Goal: Transaction & Acquisition: Purchase product/service

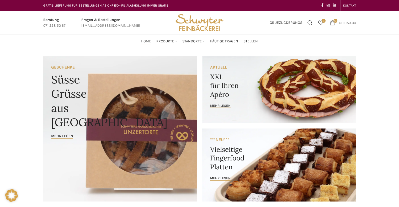
click at [333, 24] on span "12 items" at bounding box center [332, 22] width 5 height 5
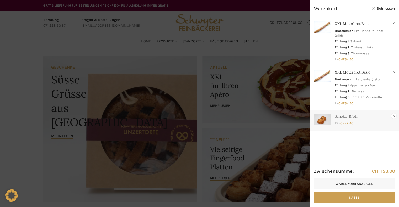
click at [393, 117] on link "×" at bounding box center [393, 116] width 5 height 5
click at [393, 73] on link "×" at bounding box center [393, 71] width 5 height 5
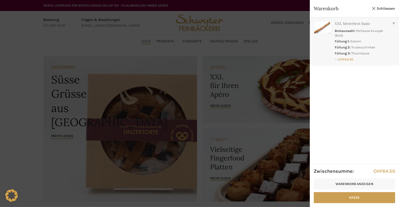
click at [368, 40] on link "Anzeigen" at bounding box center [354, 40] width 89 height 46
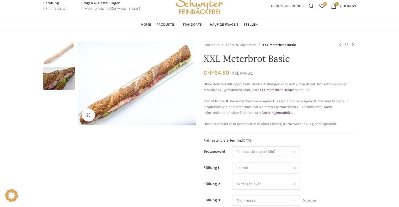
scroll to position [26, 0]
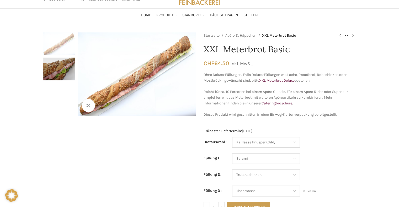
click at [284, 145] on select "Wähle eine Option Baguette Paillasse dunkel Paillasse knusper (Bild) Laugenbagu…" at bounding box center [266, 142] width 68 height 11
click at [284, 144] on select "Wähle eine Option Baguette Paillasse dunkel Paillasse knusper (Bild) Laugenbagu…" at bounding box center [266, 142] width 68 height 11
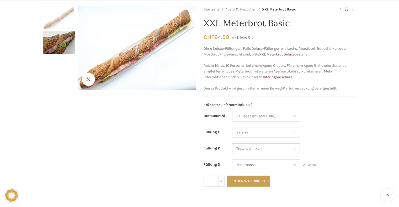
click at [290, 149] on select "Wähle eine Option Salami Schinken Fleischkäse Trutenschinken Appenzellerkäse Gr…" at bounding box center [266, 148] width 68 height 11
click at [232, 143] on select "Wähle eine Option Salami Schinken Fleischkäse Trutenschinken Appenzellerkäse Gr…" at bounding box center [266, 148] width 68 height 11
select select "Eimasse"
click at [283, 132] on select "Wähle eine Option Salami Schinken Fleischkäse Trutenschinken Appenzellerkäse Gr…" at bounding box center [266, 132] width 68 height 11
click at [232, 127] on select "Wähle eine Option Salami Schinken Fleischkäse Trutenschinken Appenzellerkäse Gr…" at bounding box center [266, 132] width 68 height 11
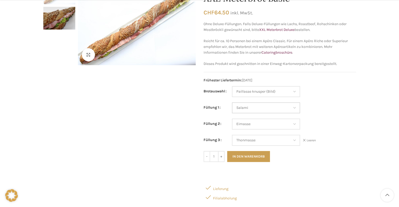
scroll to position [79, 0]
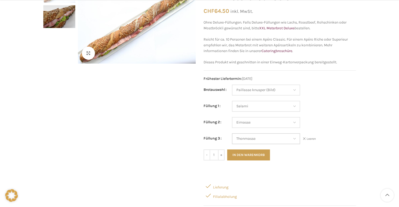
click at [291, 137] on select "Wähle eine Option Salami Schinken Fleischkäse Trutenschinken Appenzellerkäse Gr…" at bounding box center [266, 138] width 68 height 11
select select "Eimasse"
click at [232, 133] on select "Wähle eine Option Salami Schinken Fleischkäse Trutenschinken Appenzellerkäse Gr…" at bounding box center [266, 138] width 68 height 11
select select "Eimasse"
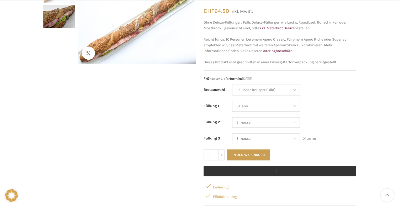
click at [281, 121] on select "Wähle eine Option Salami Schinken Fleischkäse Trutenschinken Appenzellerkäse Gr…" at bounding box center [266, 122] width 68 height 11
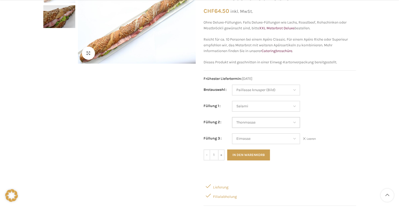
click at [232, 117] on select "Wähle eine Option Salami Schinken Fleischkäse Trutenschinken Appenzellerkäse Gr…" at bounding box center [266, 122] width 68 height 11
select select "Thonmasse"
select select "Eimasse"
click at [258, 154] on button "In den Warenkorb" at bounding box center [248, 155] width 43 height 11
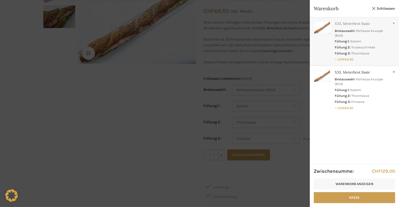
click at [393, 24] on link "×" at bounding box center [393, 23] width 5 height 5
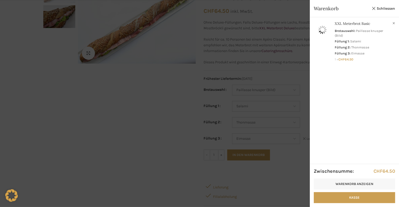
click at [153, 105] on div at bounding box center [199, 103] width 399 height 207
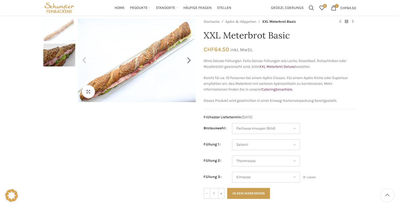
scroll to position [0, 0]
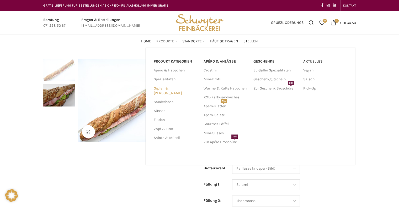
click at [168, 88] on link "Gipfeli & [PERSON_NAME]" at bounding box center [175, 91] width 44 height 14
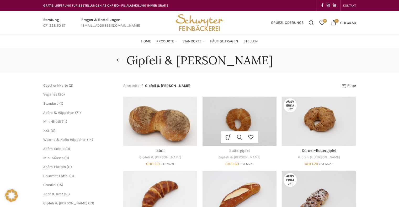
click at [242, 152] on link "Buttergipfel" at bounding box center [239, 150] width 20 height 5
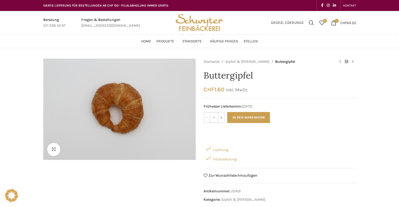
click at [217, 119] on input "1" at bounding box center [214, 117] width 8 height 11
click at [215, 119] on input "1" at bounding box center [214, 117] width 8 height 11
type input "20"
click at [178, 182] on div "Klicken um zu vergrössern" at bounding box center [119, 132] width 152 height 147
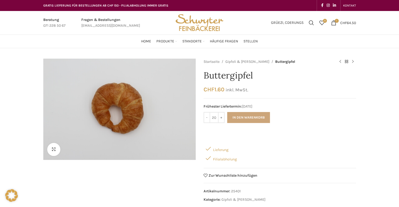
click at [242, 116] on button "In den Warenkorb" at bounding box center [248, 117] width 43 height 11
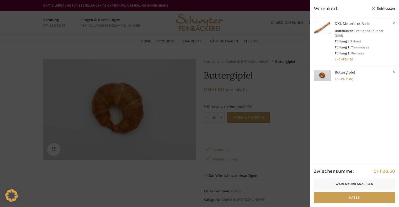
click at [293, 181] on div at bounding box center [199, 103] width 399 height 207
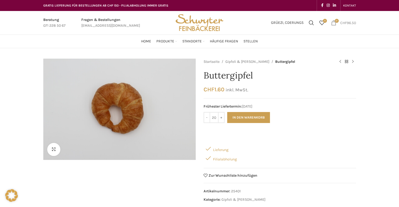
click at [344, 22] on span "CHF" at bounding box center [343, 22] width 7 height 4
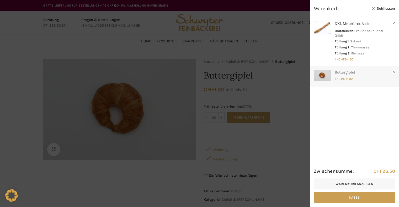
click at [393, 72] on link "×" at bounding box center [393, 71] width 5 height 5
click at [297, 160] on div at bounding box center [199, 103] width 399 height 207
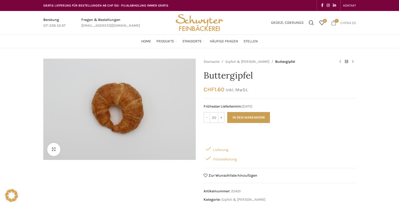
click at [333, 25] on span "1 item" at bounding box center [333, 22] width 5 height 5
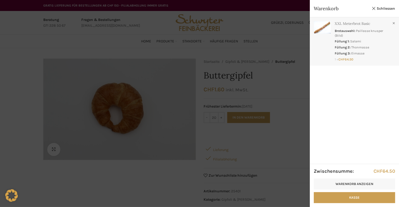
click at [364, 38] on link "Anzeigen" at bounding box center [354, 40] width 89 height 46
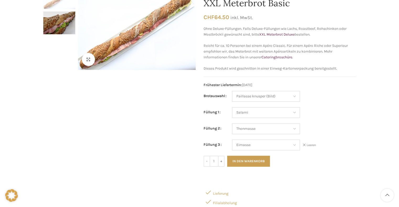
scroll to position [79, 0]
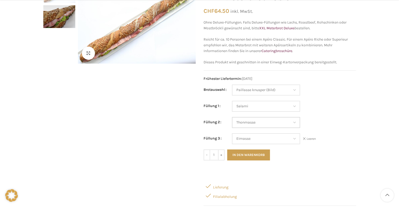
click at [286, 123] on select "Wähle eine Option Salami Schinken Fleischkäse Trutenschinken Appenzellerkäse Gr…" at bounding box center [266, 122] width 68 height 11
click at [331, 95] on td "Wähle eine Option Baguette Paillasse dunkel Paillasse knusper (Bild) Laugenbagu…" at bounding box center [294, 93] width 124 height 16
click at [287, 122] on select "Wähle eine Option Salami Schinken Fleischkäse Trutenschinken Appenzellerkäse Gr…" at bounding box center [266, 122] width 68 height 11
click at [321, 92] on td "Wähle eine Option Baguette Paillasse dunkel Paillasse knusper (Bild) Laugenbagu…" at bounding box center [294, 93] width 124 height 16
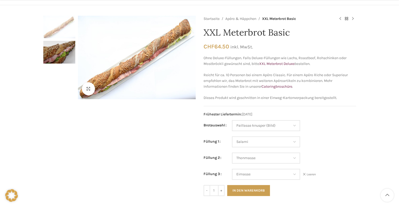
scroll to position [52, 0]
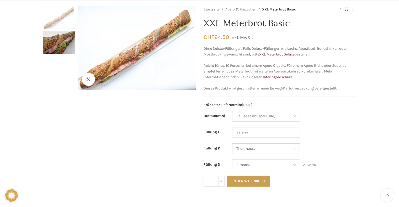
click at [288, 152] on select "Wähle eine Option Salami Schinken Fleischkäse Trutenschinken Appenzellerkäse Gr…" at bounding box center [266, 148] width 68 height 11
click at [232, 143] on select "Wähle eine Option Salami Schinken Fleischkäse Trutenschinken Appenzellerkäse Gr…" at bounding box center [266, 148] width 68 height 11
select select "Trutenschinken"
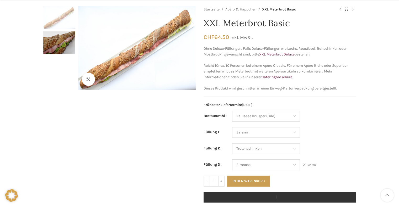
click at [271, 169] on select "Wähle eine Option Salami Schinken Fleischkäse Trutenschinken Appenzellerkäse Gr…" at bounding box center [266, 165] width 68 height 11
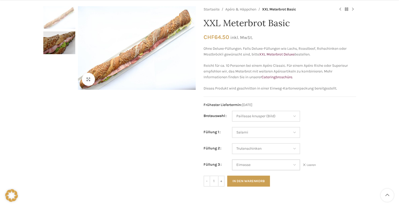
select select "Thonmasse"
click at [232, 160] on select "Wähle eine Option Salami Schinken Fleischkäse Trutenschinken Appenzellerkäse Gr…" at bounding box center [266, 165] width 68 height 11
select select "Trutenschinken"
select select "Thonmasse"
click at [257, 179] on button "In den Warenkorb" at bounding box center [248, 181] width 43 height 11
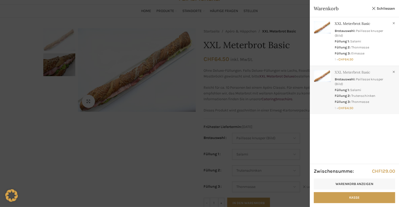
scroll to position [0, 0]
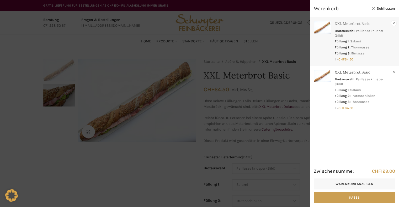
click at [392, 23] on link "×" at bounding box center [393, 23] width 5 height 5
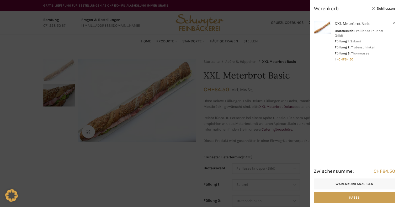
click at [294, 89] on div at bounding box center [199, 103] width 399 height 207
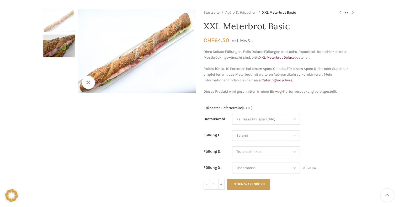
scroll to position [52, 0]
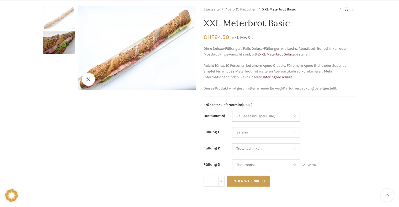
click at [283, 115] on select "Wähle eine Option Baguette Paillasse dunkel Paillasse knusper (Bild) Laugenbagu…" at bounding box center [266, 116] width 68 height 11
select select "Laugenbaguette"
click at [232, 111] on select "Wähle eine Option Baguette Paillasse dunkel Paillasse knusper (Bild) Laugenbagu…" at bounding box center [266, 116] width 68 height 11
select select "Trutenschinken"
select select "Thonmasse"
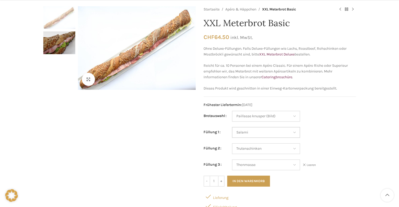
click at [274, 133] on select "Wähle eine Option Salami Schinken Fleischkäse Trutenschinken Appenzellerkäse Gr…" at bounding box center [266, 132] width 68 height 11
click at [232, 127] on select "Wähle eine Option Salami Schinken Fleischkäse Trutenschinken Appenzellerkäse Gr…" at bounding box center [266, 132] width 68 height 11
select select "Eimasse"
select select "Trutenschinken"
select select "Thonmasse"
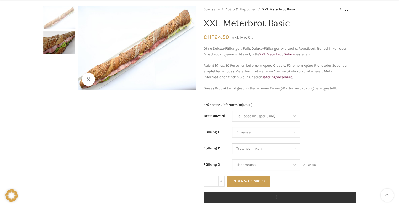
click at [263, 147] on select "Wähle eine Option Salami Schinken Fleischkäse Trutenschinken Appenzellerkäse Gr…" at bounding box center [266, 148] width 68 height 11
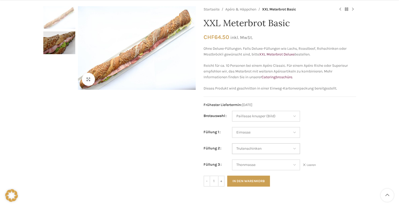
select select "Appenzellerkäse"
click at [232, 143] on select "Wähle eine Option Salami Schinken Fleischkäse Trutenschinken Appenzellerkäse Gr…" at bounding box center [266, 148] width 68 height 11
select select "Eimasse"
select select "Appenzellerkäse"
click at [273, 166] on select "Wähle eine Option Salami Schinken Fleischkäse Trutenschinken Appenzellerkäse Gr…" at bounding box center [266, 165] width 68 height 11
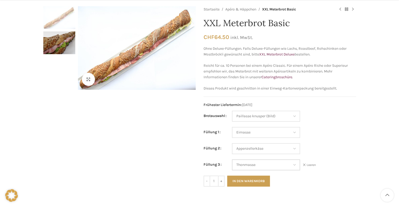
select select "Tomaten-Mozzarella"
click at [232, 160] on select "Wähle eine Option Salami Schinken Fleischkäse Trutenschinken Appenzellerkäse Gr…" at bounding box center [266, 165] width 68 height 11
select select "Eimasse"
select select "Appenzellerkäse"
select select "Tomaten-Mozzarella"
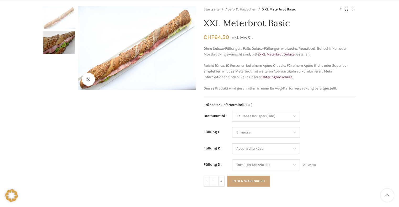
click at [259, 181] on button "In den Warenkorb" at bounding box center [248, 181] width 43 height 11
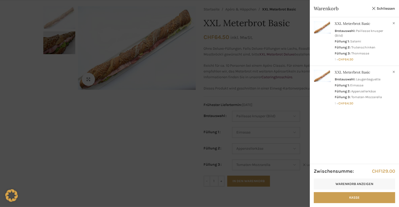
click at [143, 145] on div at bounding box center [199, 103] width 399 height 207
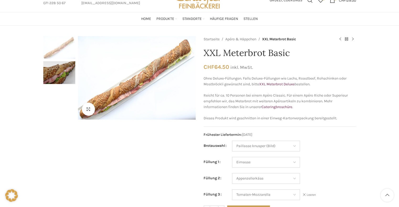
scroll to position [0, 0]
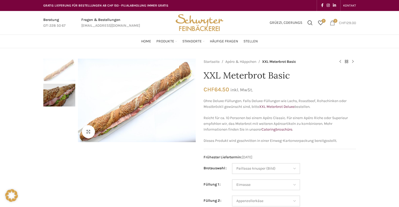
click at [347, 21] on bdi "CHF 129.00" at bounding box center [347, 22] width 17 height 4
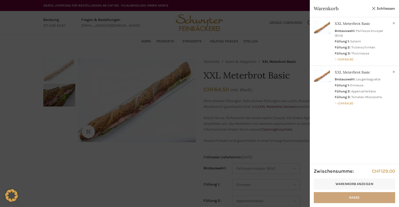
click at [355, 199] on link "Kasse" at bounding box center [354, 197] width 81 height 11
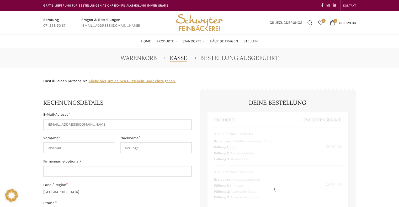
select select "SG"
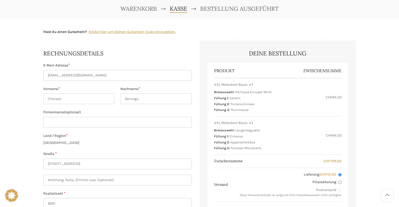
scroll to position [52, 0]
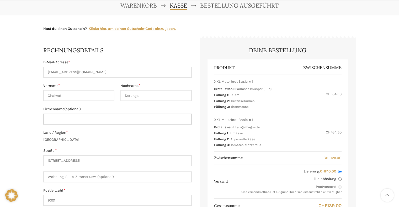
click at [74, 118] on input "Firmenname (optional)" at bounding box center [117, 119] width 148 height 11
type input "Meteomatics AG"
type input "12"
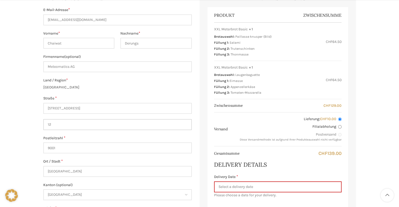
click at [61, 126] on input "12" at bounding box center [117, 124] width 148 height 11
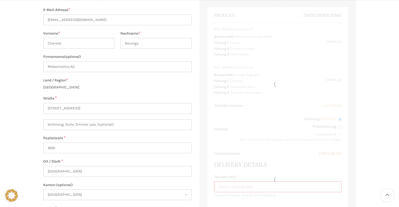
click at [22, 122] on div "Warenkorb Kasse Bestellung ausgeführt Hast du einen Gutschein? Klicke hier, um …" at bounding box center [199, 188] width 399 height 491
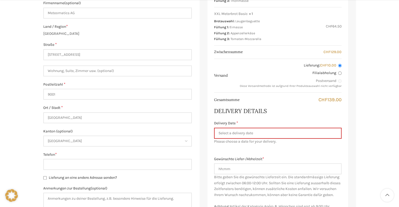
scroll to position [184, 0]
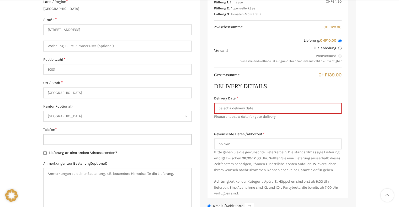
click at [64, 139] on input "Telefon *" at bounding box center [117, 139] width 148 height 11
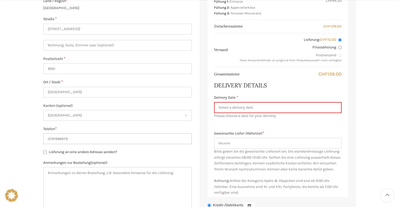
scroll to position [236, 0]
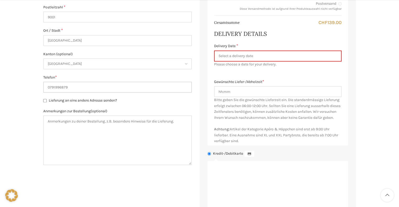
type input "0791996879"
click at [76, 131] on textarea "Anmerkungen zur Bestellung (optional)" at bounding box center [117, 141] width 148 height 50
click at [161, 122] on textarea "Der Eingangsbereich der Firma ist an der Unterstrasse und nicht von den Davidst…" at bounding box center [117, 141] width 148 height 50
drag, startPoint x: 161, startPoint y: 122, endPoint x: 157, endPoint y: 121, distance: 5.0
click at [157, 121] on textarea "Der Eingangsbereich der Firma ist an der Unterstrasse und nicht von den Davidst…" at bounding box center [117, 141] width 148 height 50
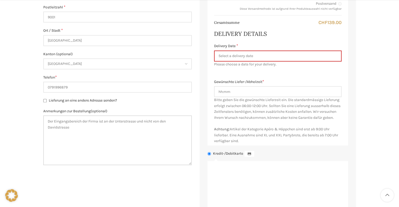
click at [168, 121] on textarea "Der Eingangsbereich der Firma ist an der Unterstrasse und nicht von den Davidst…" at bounding box center [117, 141] width 148 height 50
drag, startPoint x: 170, startPoint y: 121, endPoint x: 157, endPoint y: 122, distance: 13.1
click at [157, 122] on textarea "Der Eingangsbereich der Firma ist an der Unterstrasse und nicht von den Davidst…" at bounding box center [117, 141] width 148 height 50
click at [117, 128] on textarea "Der Eingangsbereich der Firma ist an der Unterstrasse und nicht an der Davidstr…" at bounding box center [117, 141] width 148 height 50
click at [138, 121] on textarea "Der Eingangsbereich der Firma ist an der Unterstrasse und nicht an der Davidstr…" at bounding box center [117, 141] width 148 height 50
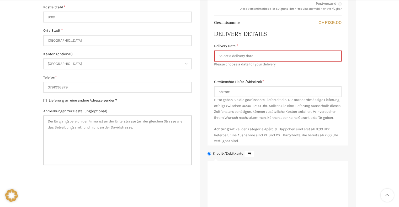
click at [145, 128] on textarea "Der Eingangsbereich der Firma ist an der Unterstrasse (an der gleichen Strasse …" at bounding box center [117, 141] width 148 height 50
drag, startPoint x: 88, startPoint y: 140, endPoint x: 45, endPoint y: 122, distance: 47.0
click at [45, 122] on textarea "Der Eingangsbereich der Firma ist an der Unterstrasse (an der gleichen Strasse …" at bounding box center [117, 141] width 148 height 50
type textarea "Der Eingangsbereich der Firma ist an der Unterstrasse (an der gleichen Strasse …"
click at [137, 175] on form "Rechnungsdetails E-Mail-Adresse * cderungs@meteomatics.com Vorname * Chaiwat Na…" at bounding box center [199, 74] width 312 height 438
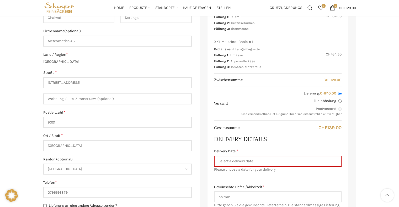
scroll to position [79, 0]
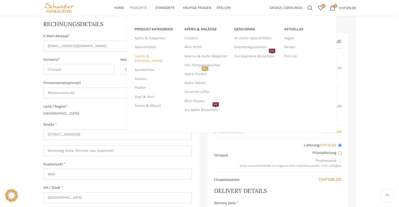
click at [150, 58] on link "Gipfeli & [PERSON_NAME]" at bounding box center [156, 59] width 44 height 14
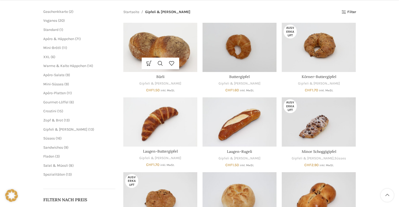
scroll to position [79, 0]
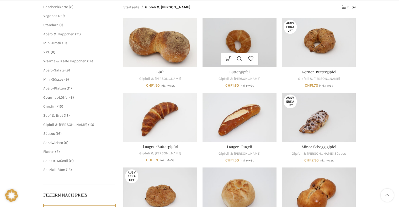
click at [235, 72] on link "Buttergipfel" at bounding box center [239, 72] width 20 height 5
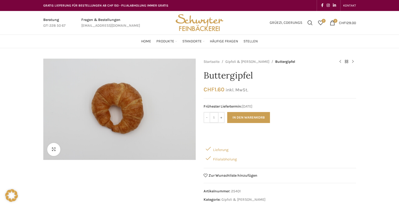
click at [216, 117] on input "1" at bounding box center [214, 117] width 8 height 11
drag, startPoint x: 216, startPoint y: 117, endPoint x: 211, endPoint y: 117, distance: 5.2
click at [211, 117] on input "1" at bounding box center [214, 117] width 8 height 11
type input "20"
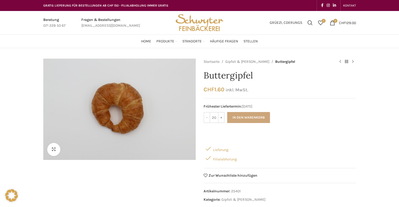
click at [258, 118] on button "In den Warenkorb" at bounding box center [248, 117] width 43 height 11
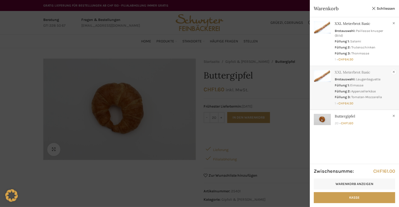
click at [393, 73] on link "×" at bounding box center [393, 71] width 5 height 5
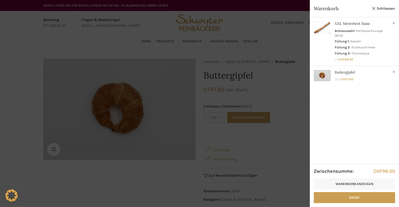
click at [393, 73] on link "×" at bounding box center [393, 71] width 5 height 5
click at [367, 38] on link "Anzeigen" at bounding box center [354, 40] width 89 height 46
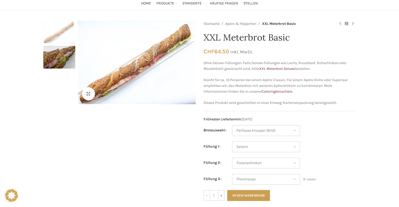
scroll to position [52, 0]
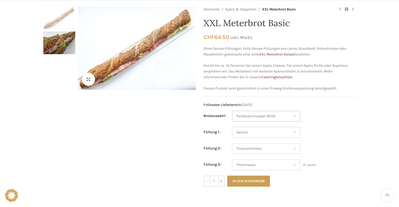
click at [277, 118] on select "Wähle eine Option Baguette Paillasse dunkel Paillasse knusper (Bild) Laugenbagu…" at bounding box center [266, 116] width 68 height 11
select select "Laugenbaguette"
click at [232, 111] on select "Wähle eine Option Baguette Paillasse dunkel Paillasse knusper (Bild) Laugenbagu…" at bounding box center [266, 116] width 68 height 11
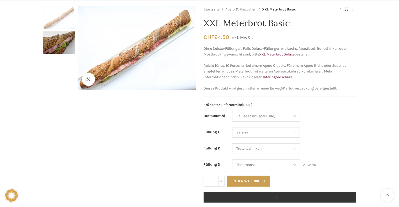
click at [277, 134] on select "Wähle eine Option Salami Schinken Fleischkäse Trutenschinken Appenzellerkäse Gr…" at bounding box center [266, 132] width 68 height 11
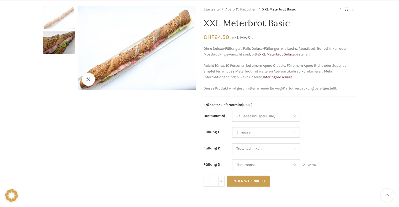
click at [232, 127] on select "Wähle eine Option Salami Schinken Fleischkäse Trutenschinken Appenzellerkäse Gr…" at bounding box center [266, 132] width 68 height 11
select select "Eimasse"
click at [253, 149] on select "Wähle eine Option Salami Schinken Fleischkäse Trutenschinken Appenzellerkäse Gr…" at bounding box center [266, 148] width 68 height 11
select select "Appenzellerkäse"
click at [232, 143] on select "Wähle eine Option Salami Schinken Fleischkäse Trutenschinken Appenzellerkäse Gr…" at bounding box center [266, 148] width 68 height 11
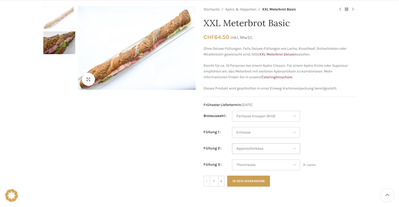
select select "Eimasse"
select select "Appenzellerkäse"
click at [256, 166] on select "Wähle eine Option Salami Schinken Fleischkäse Trutenschinken Appenzellerkäse Gr…" at bounding box center [266, 165] width 68 height 11
select select "Tomaten-Mozzarella"
click at [232, 160] on select "Wähle eine Option Salami Schinken Fleischkäse Trutenschinken Appenzellerkäse Gr…" at bounding box center [266, 165] width 68 height 11
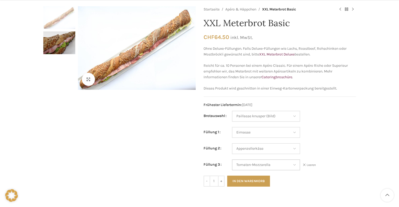
select select "Eimasse"
select select "Appenzellerkäse"
select select "Tomaten-Mozzarella"
click at [252, 180] on button "In den Warenkorb" at bounding box center [248, 181] width 43 height 11
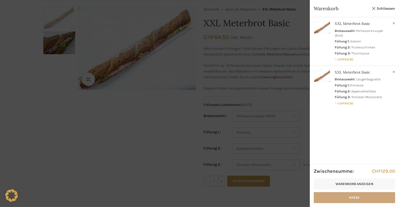
click at [363, 196] on link "Kasse" at bounding box center [354, 197] width 81 height 11
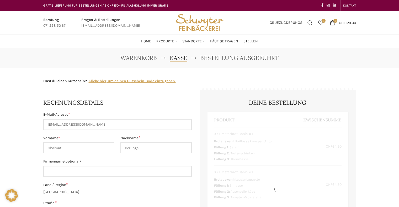
select select "SG"
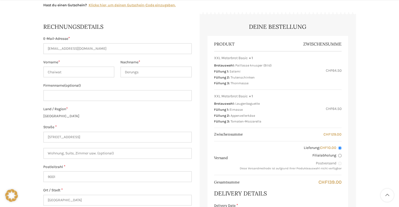
scroll to position [79, 0]
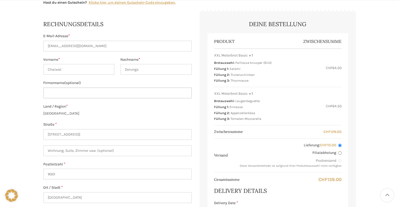
click at [80, 93] on input "Firmenname (optional)" at bounding box center [117, 93] width 148 height 11
type input "Meteomatics AG"
type input "12"
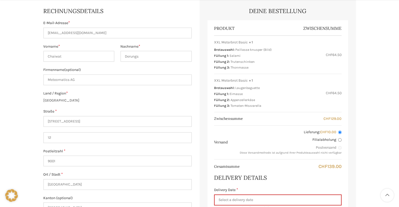
scroll to position [105, 0]
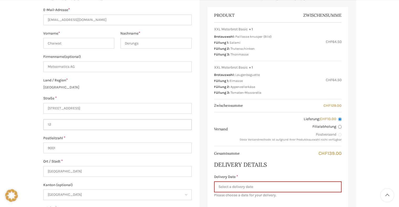
click at [64, 121] on input "12" at bounding box center [117, 124] width 148 height 11
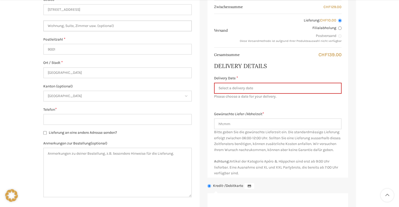
scroll to position [210, 0]
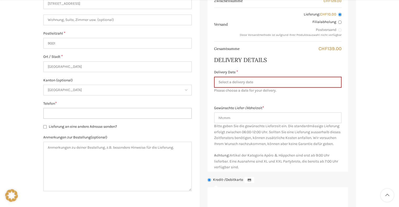
click at [79, 115] on input "Telefon *" at bounding box center [117, 113] width 148 height 11
type input "0791996879"
click at [78, 151] on textarea "Anmerkungen zur Bestellung (optional)" at bounding box center [117, 167] width 148 height 50
paste textarea "Der Eingangsbereich der Firma ist an der Unterstrasse (an der gleichen Strasse …"
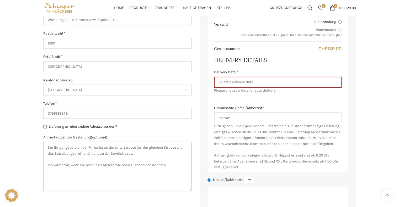
scroll to position [157, 0]
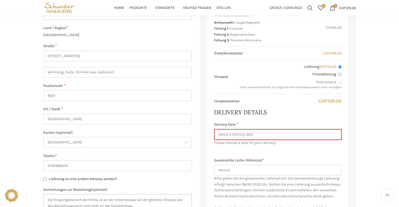
type textarea "Der Eingangsbereich der Firma ist an der Unterstrasse (an der gleichen Strasse …"
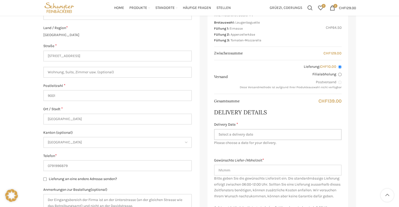
click at [244, 135] on input "Delivery Date *" at bounding box center [277, 134] width 127 height 11
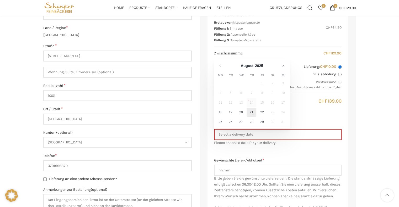
click at [250, 115] on link "21" at bounding box center [251, 112] width 10 height 9
type input "[DATE]"
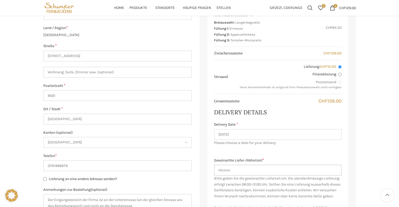
click at [245, 171] on input "Gewünschte Liefer-/Abholzeit *" at bounding box center [277, 170] width 127 height 11
drag, startPoint x: 236, startPoint y: 171, endPoint x: 216, endPoint y: 172, distance: 19.9
click at [216, 172] on input "Gewünschte Liefer-/Abholzeit *" at bounding box center [277, 170] width 127 height 11
click at [223, 171] on input "0800" at bounding box center [277, 170] width 127 height 11
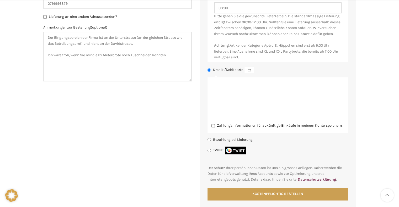
scroll to position [341, 0]
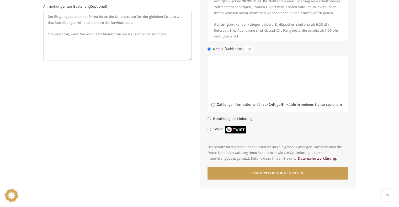
type input "08:00"
click at [216, 132] on label "TWINT" at bounding box center [230, 129] width 34 height 4
click at [211, 131] on input "TWINT" at bounding box center [208, 129] width 3 height 3
radio input "true"
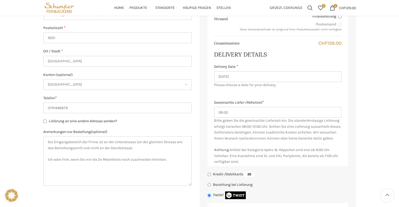
scroll to position [184, 0]
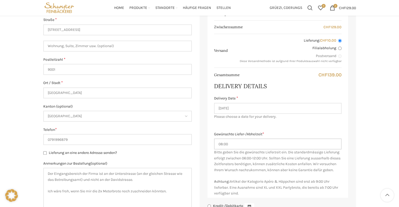
click at [242, 145] on input "08:00" at bounding box center [277, 144] width 127 height 11
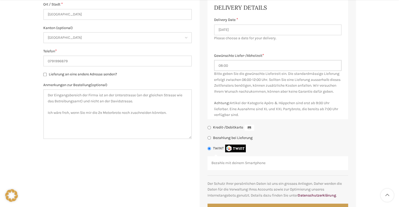
scroll to position [315, 0]
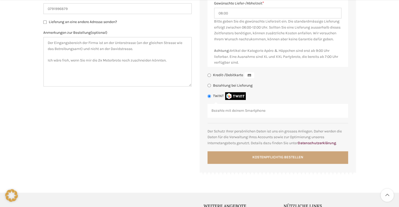
click at [284, 164] on button "Kostenpflichtig bestellen" at bounding box center [277, 158] width 141 height 13
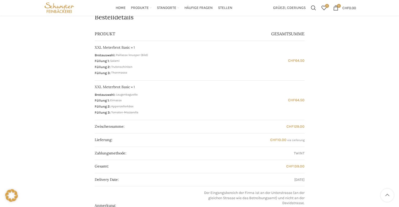
scroll to position [131, 0]
